Goal: Task Accomplishment & Management: Complete application form

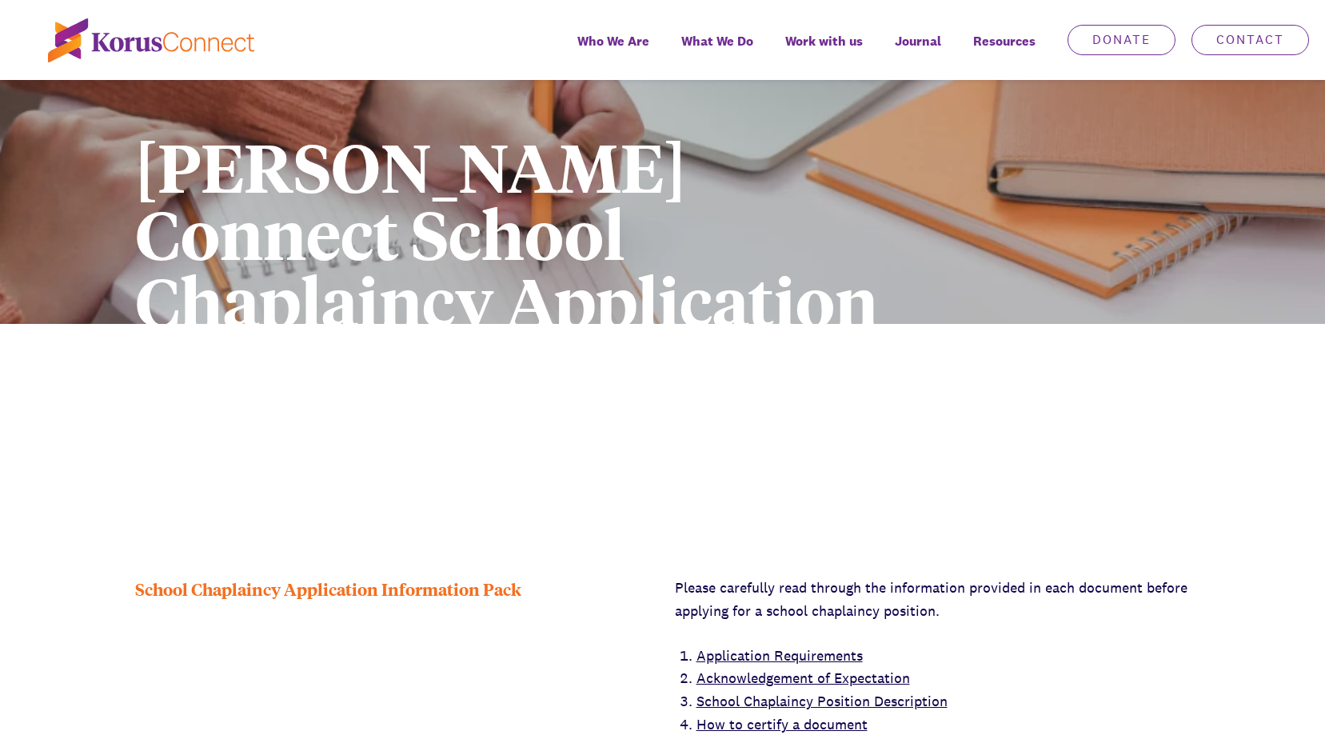
scroll to position [80, 0]
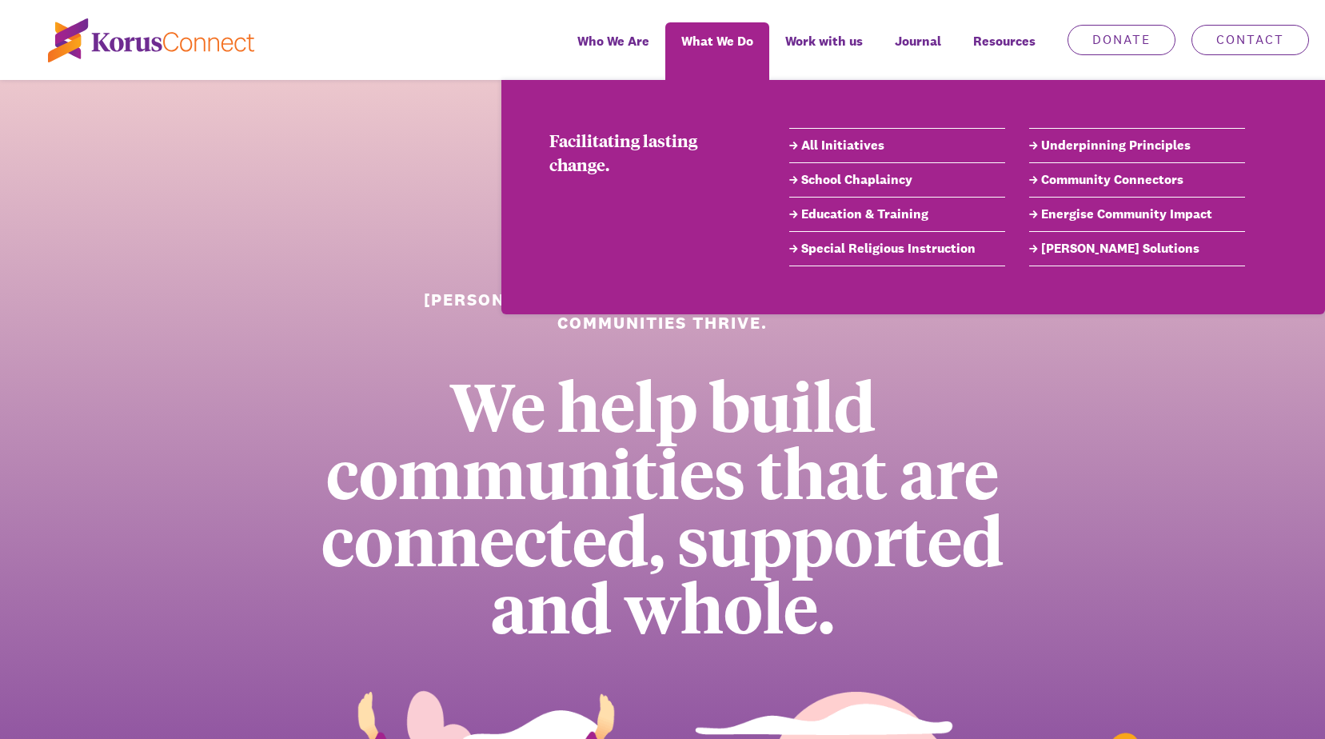
click at [838, 182] on link "School Chaplaincy" at bounding box center [897, 179] width 216 height 19
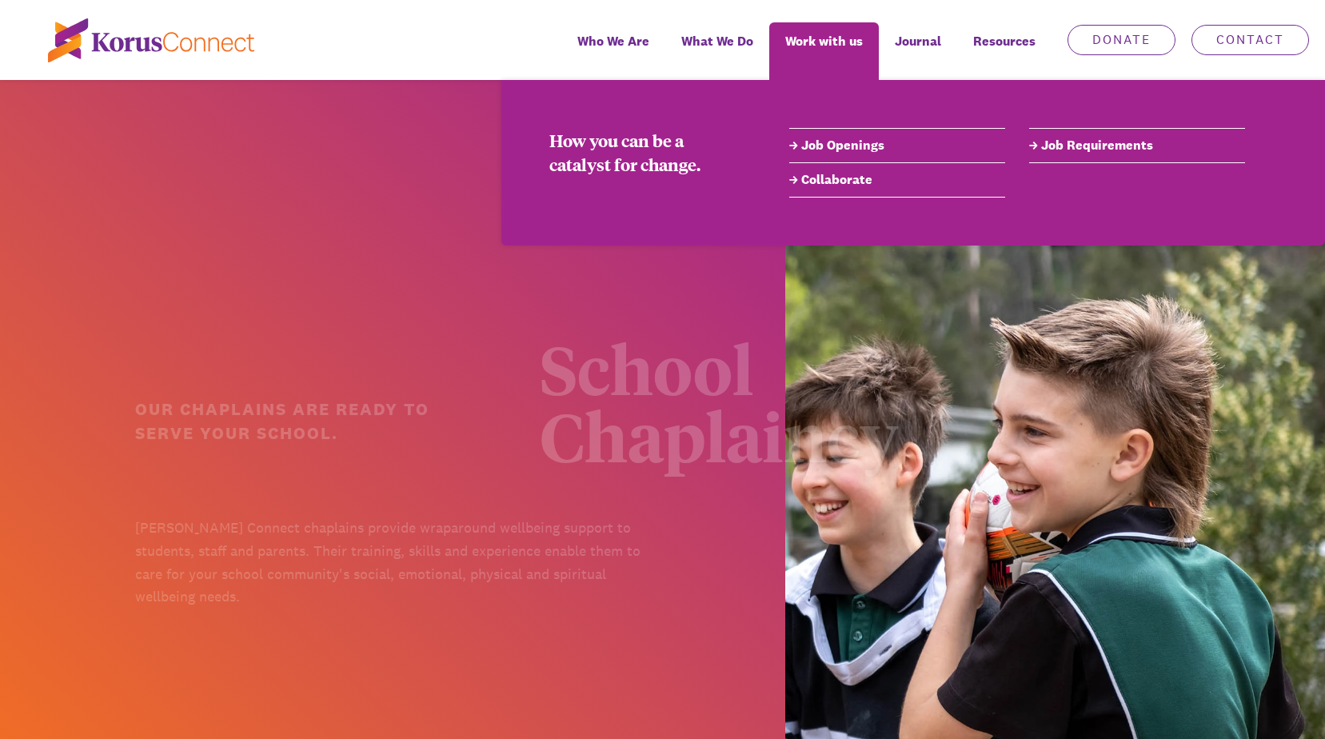
click at [819, 143] on link "Job Openings" at bounding box center [897, 145] width 216 height 19
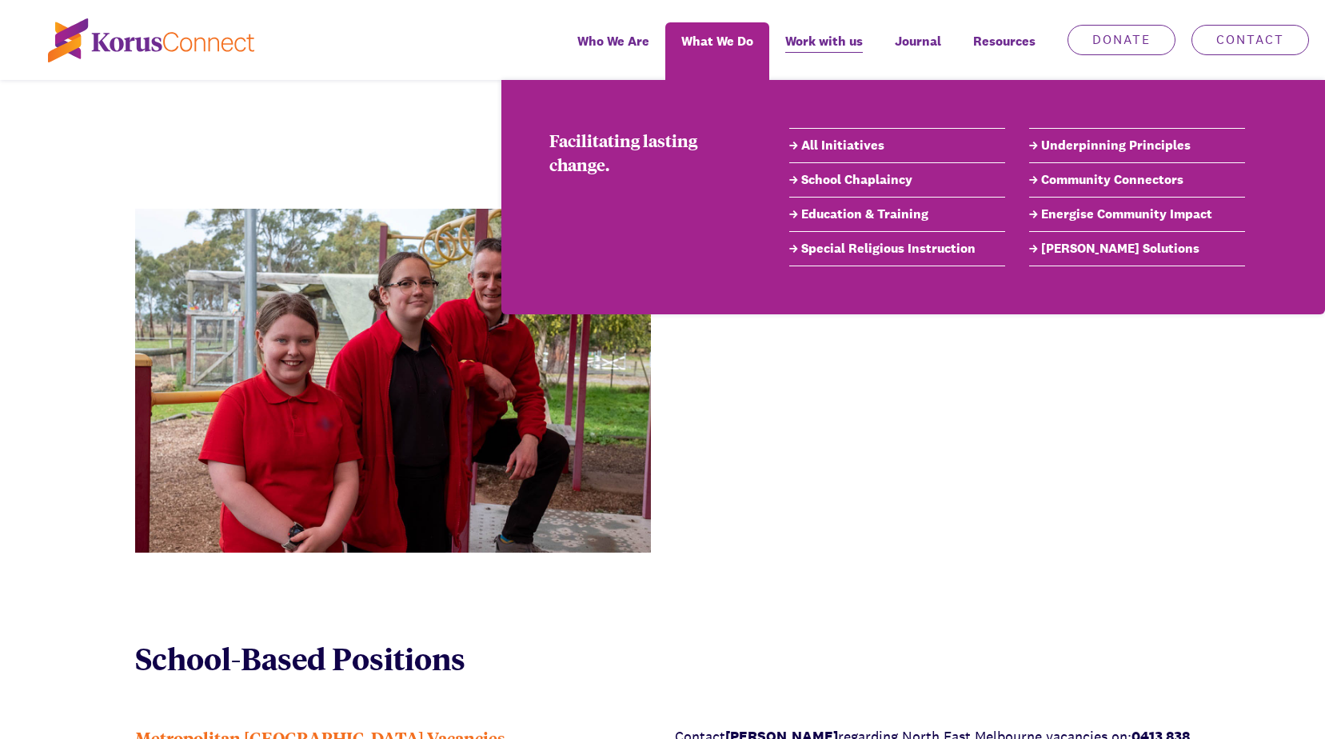
scroll to position [160, 0]
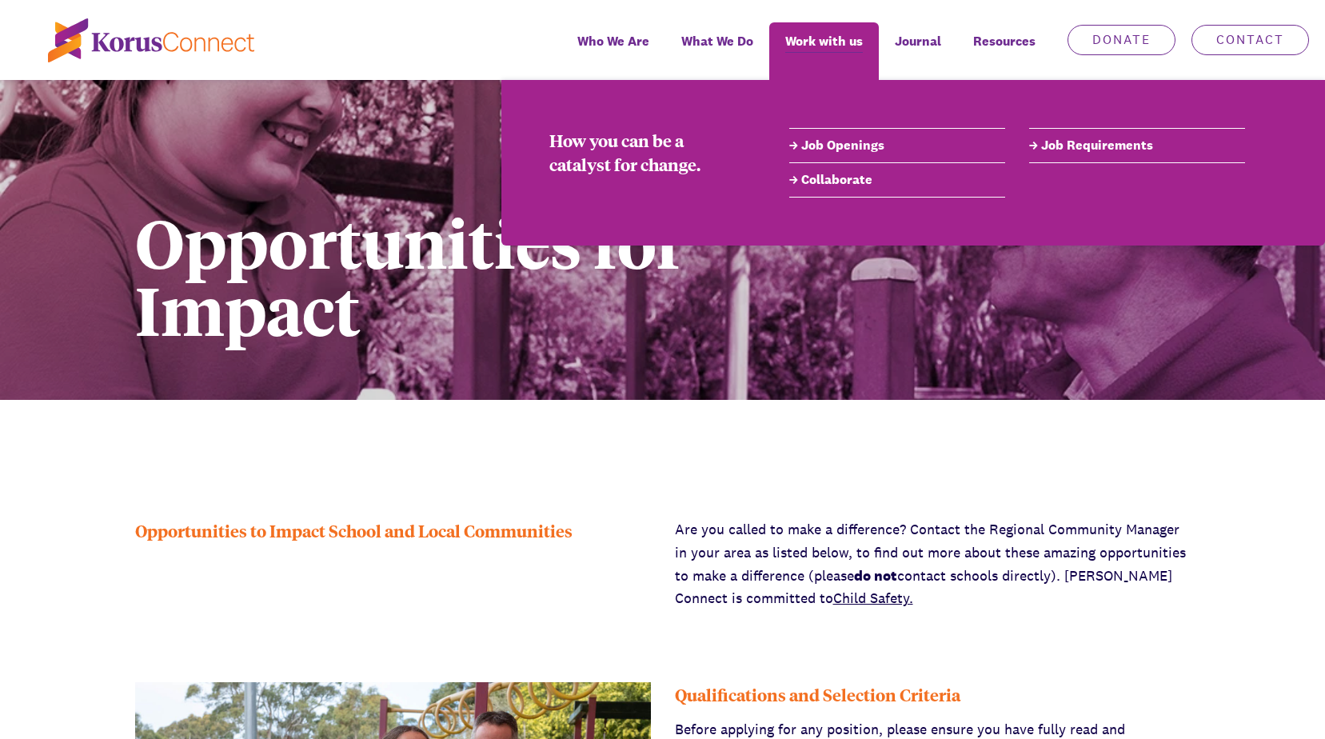
click at [1087, 145] on link "Job Requirements" at bounding box center [1137, 145] width 216 height 19
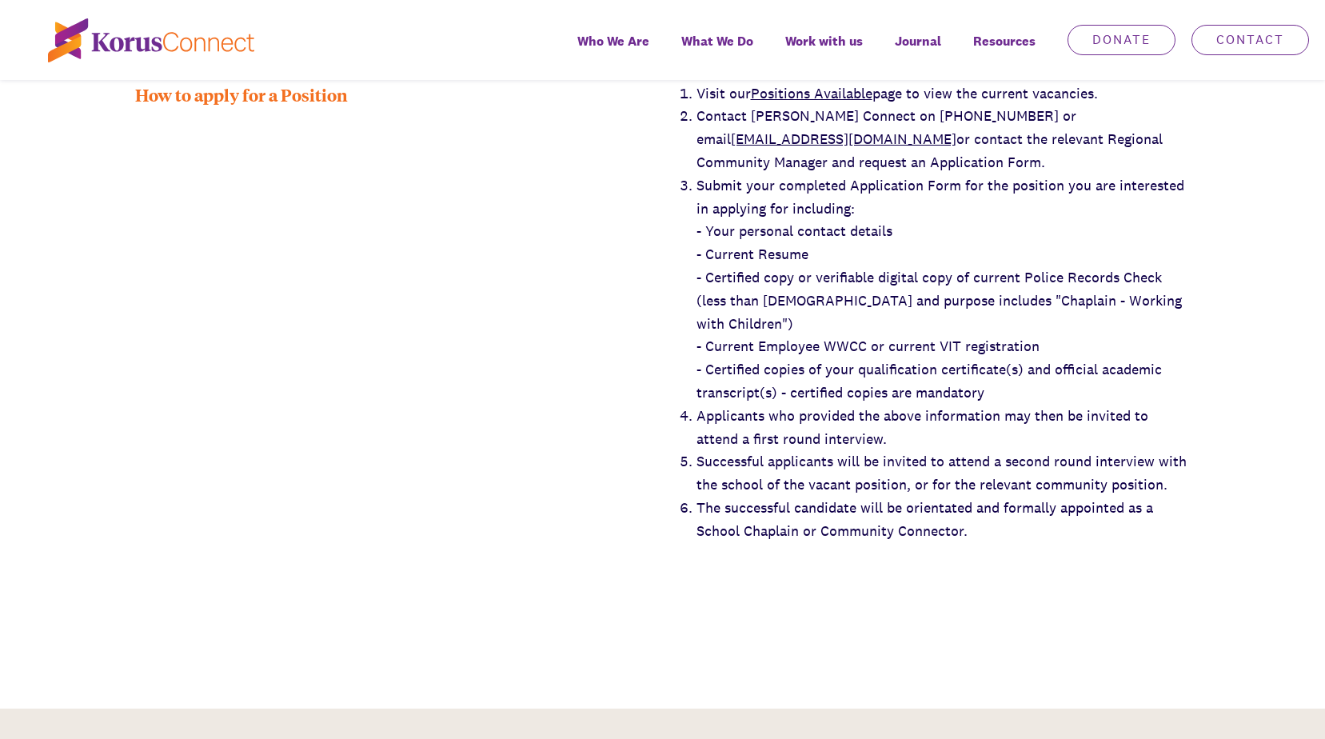
scroll to position [2639, 0]
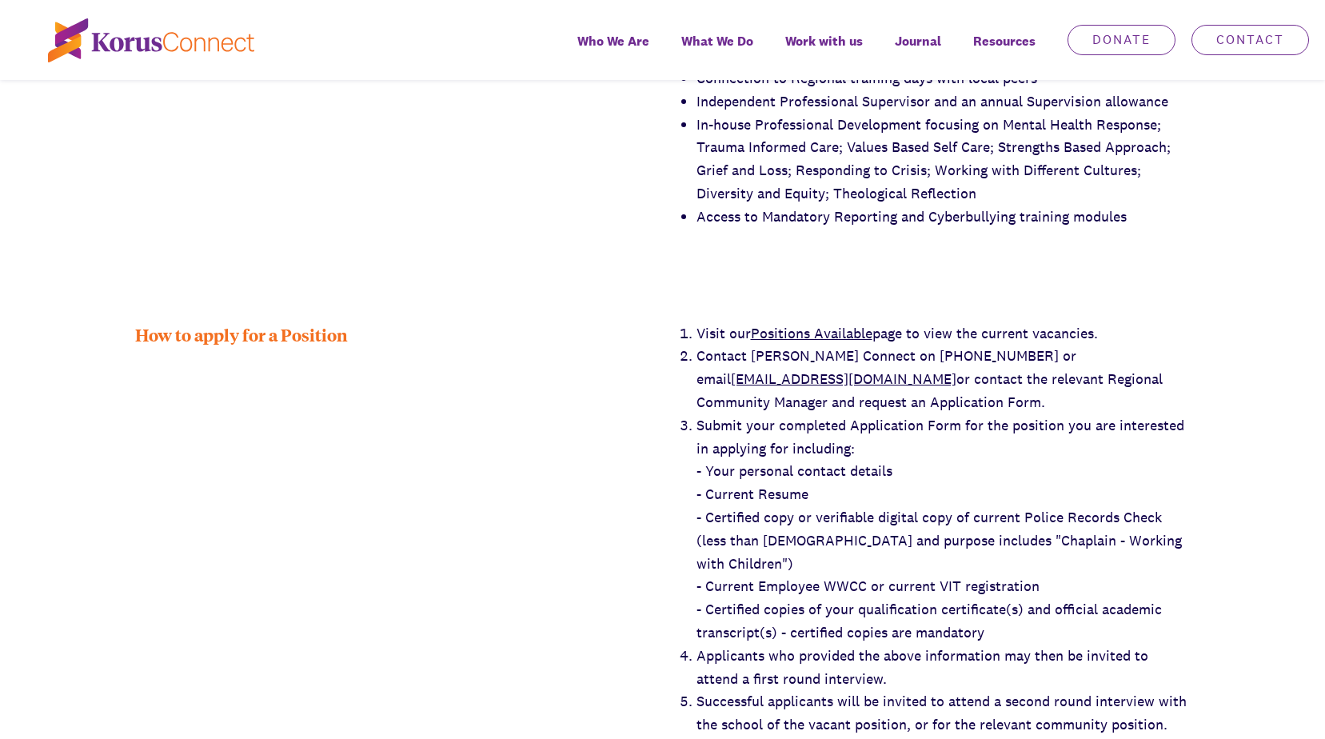
drag, startPoint x: 996, startPoint y: 381, endPoint x: 701, endPoint y: 328, distance: 299.0
click at [701, 345] on li "Contact Korus Connect on (03) 9811 0999 or email impact@korusconnect.org.au or …" at bounding box center [944, 379] width 494 height 69
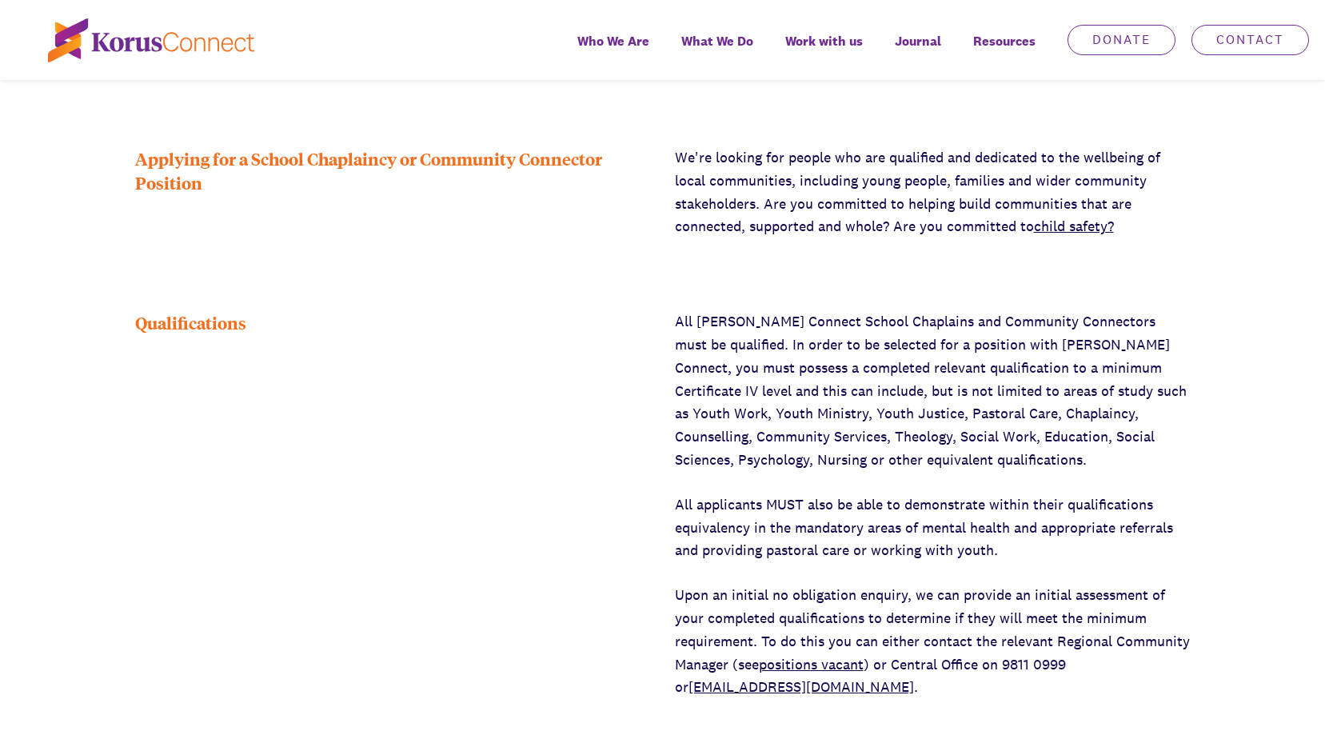
scroll to position [400, 0]
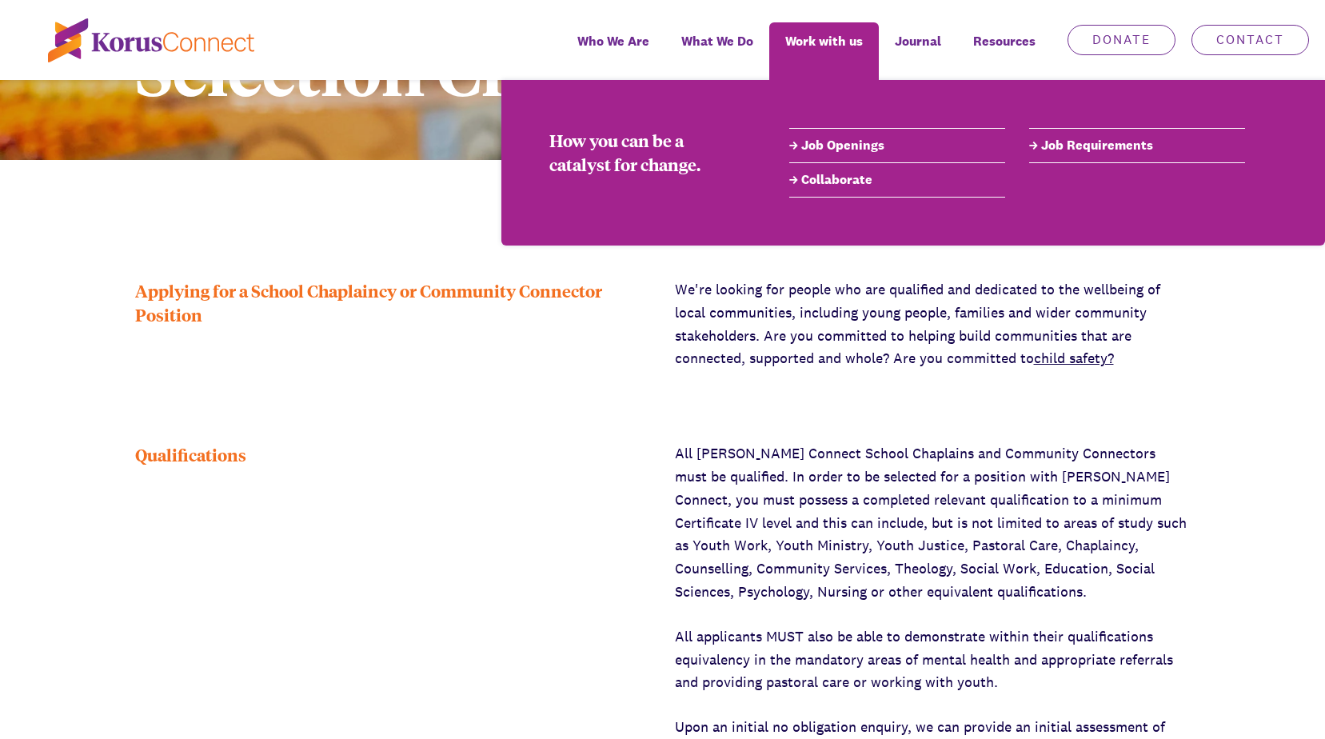
click at [853, 139] on link "Job Openings" at bounding box center [897, 145] width 216 height 19
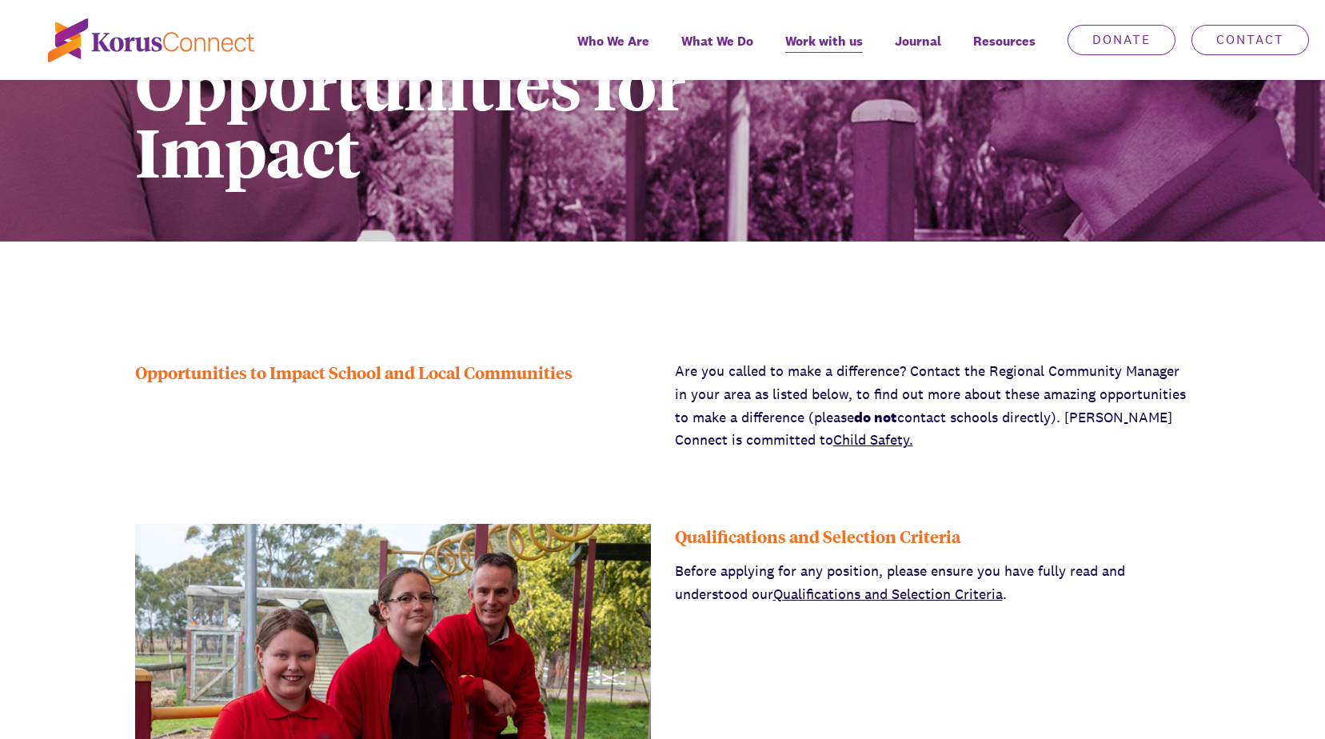
scroll to position [480, 0]
